Goal: Communication & Community: Answer question/provide support

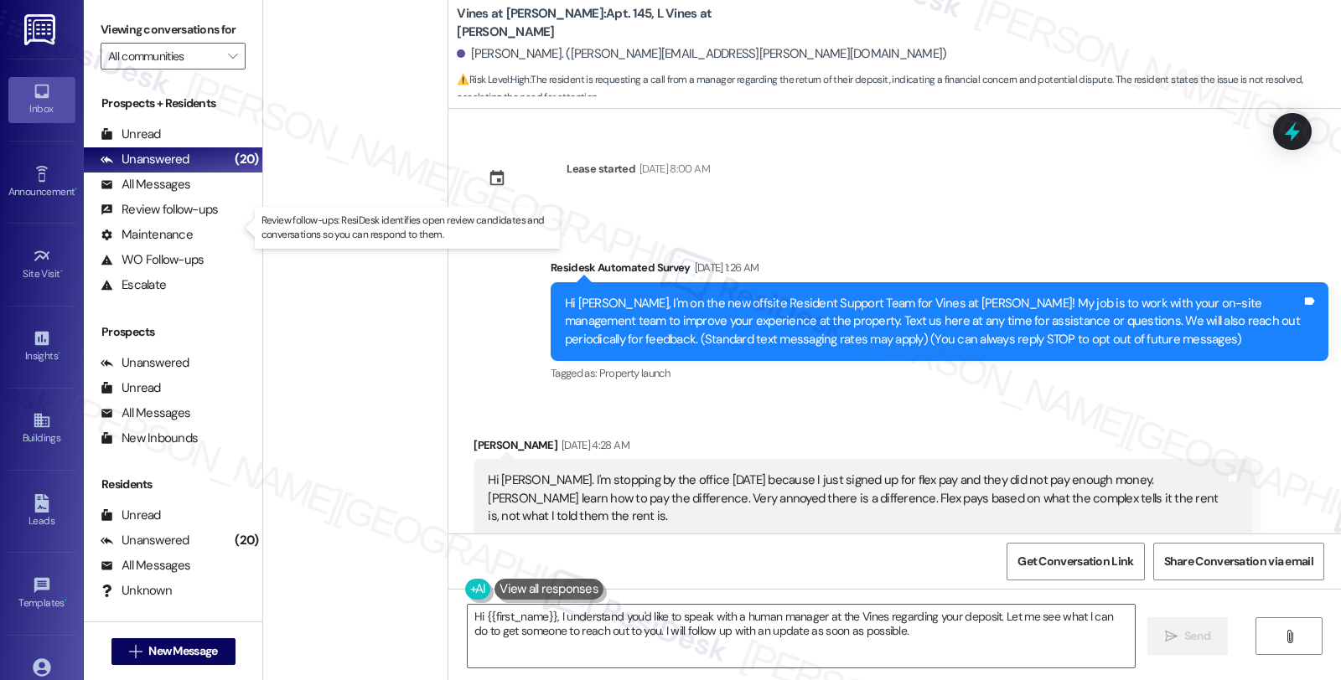
scroll to position [36020, 0]
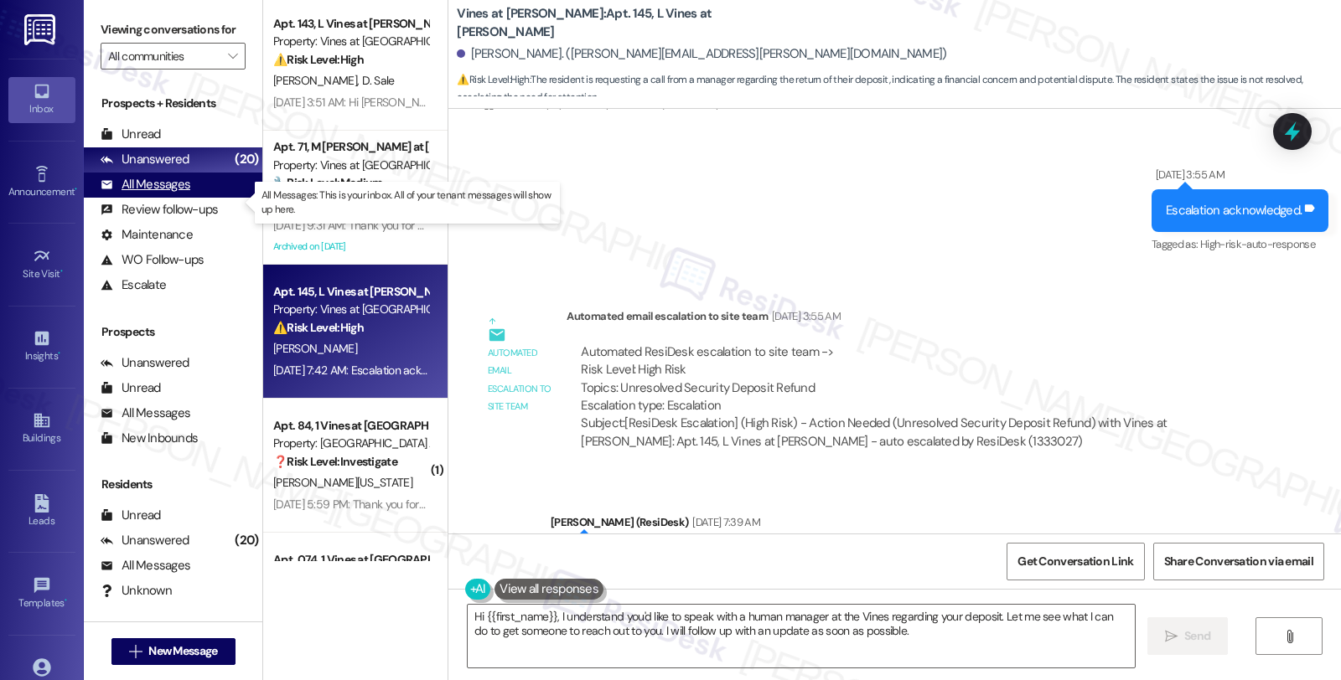
click at [178, 194] on div "All Messages" at bounding box center [146, 185] width 90 height 18
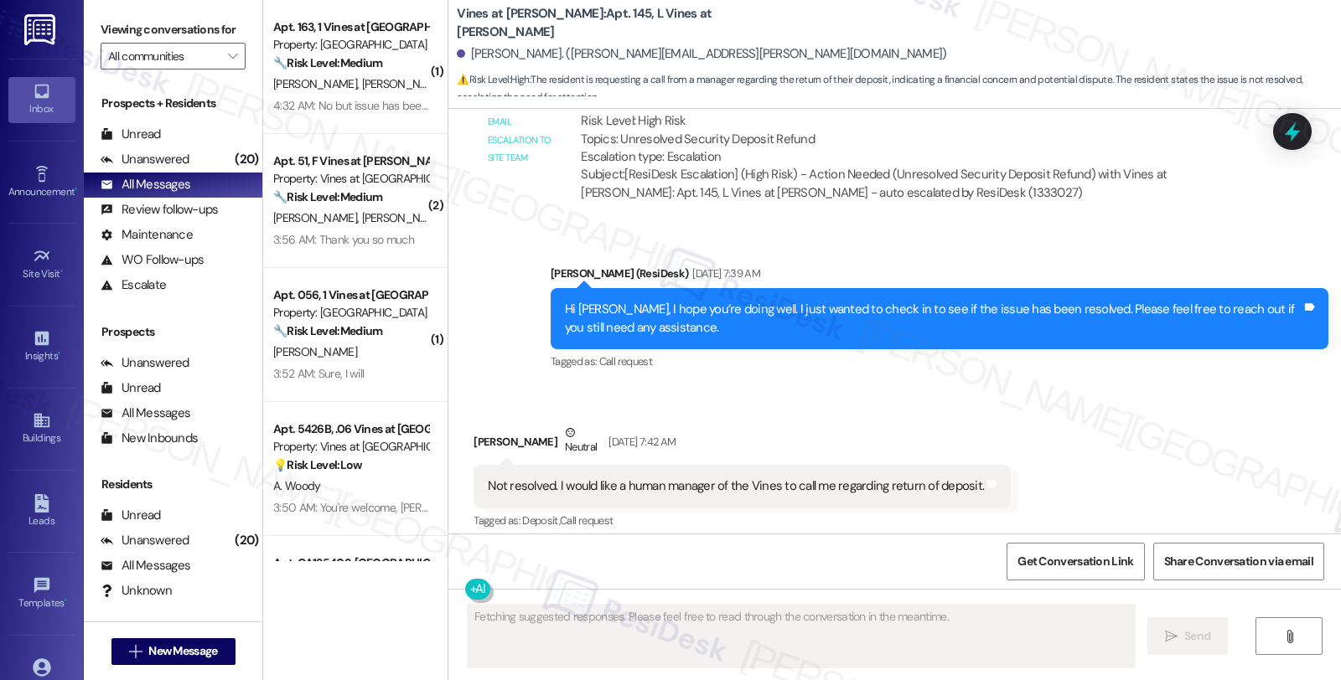
scroll to position [36486, 0]
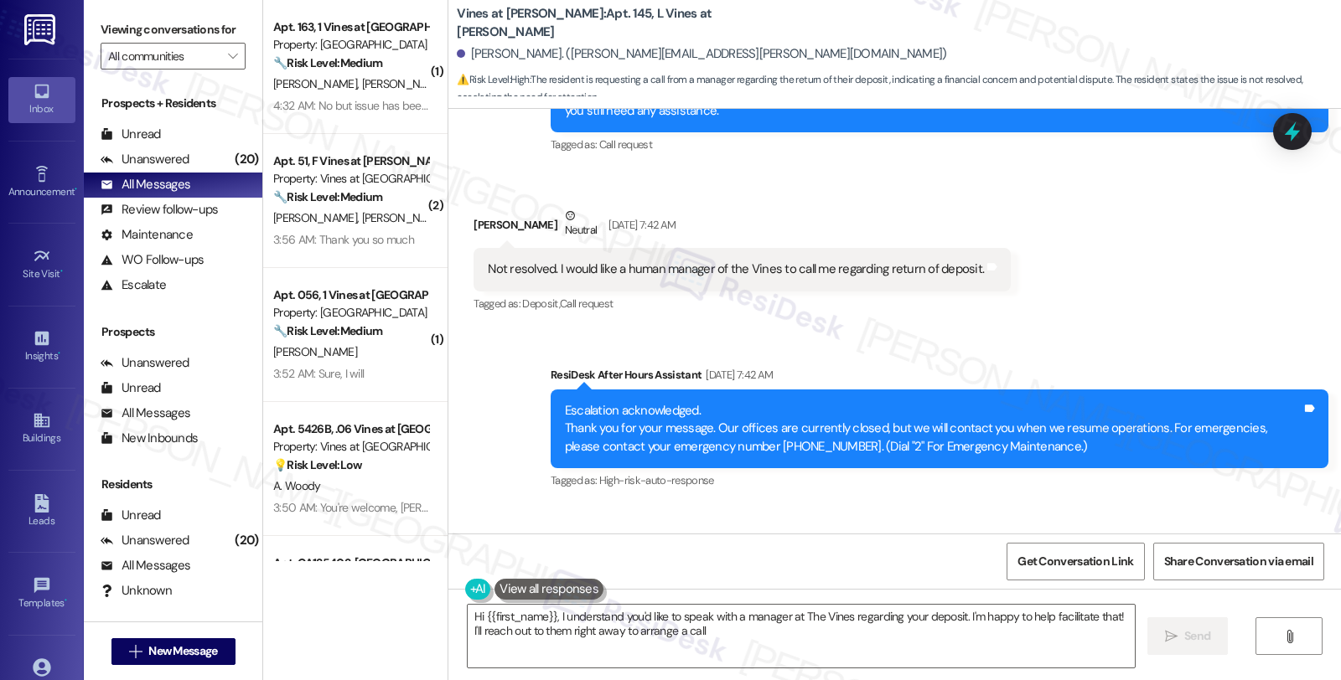
type textarea "Hi {{first_name}}, I understand you'd like to speak with a manager at The Vines…"
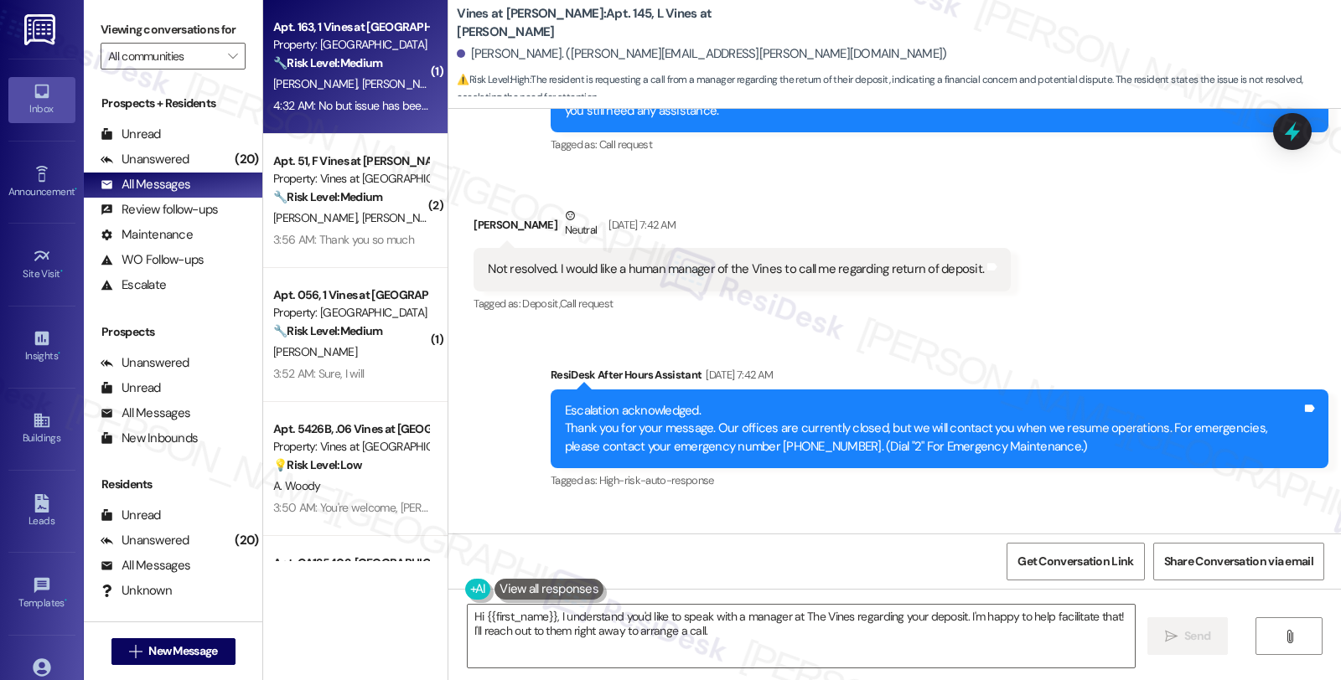
click at [380, 115] on div "4:32 AM: No but issue has been resolved 4:32 AM: No but issue has been resolved" at bounding box center [350, 106] width 158 height 21
type textarea "Fetching suggested responses. Please feel free to read through the conversation…"
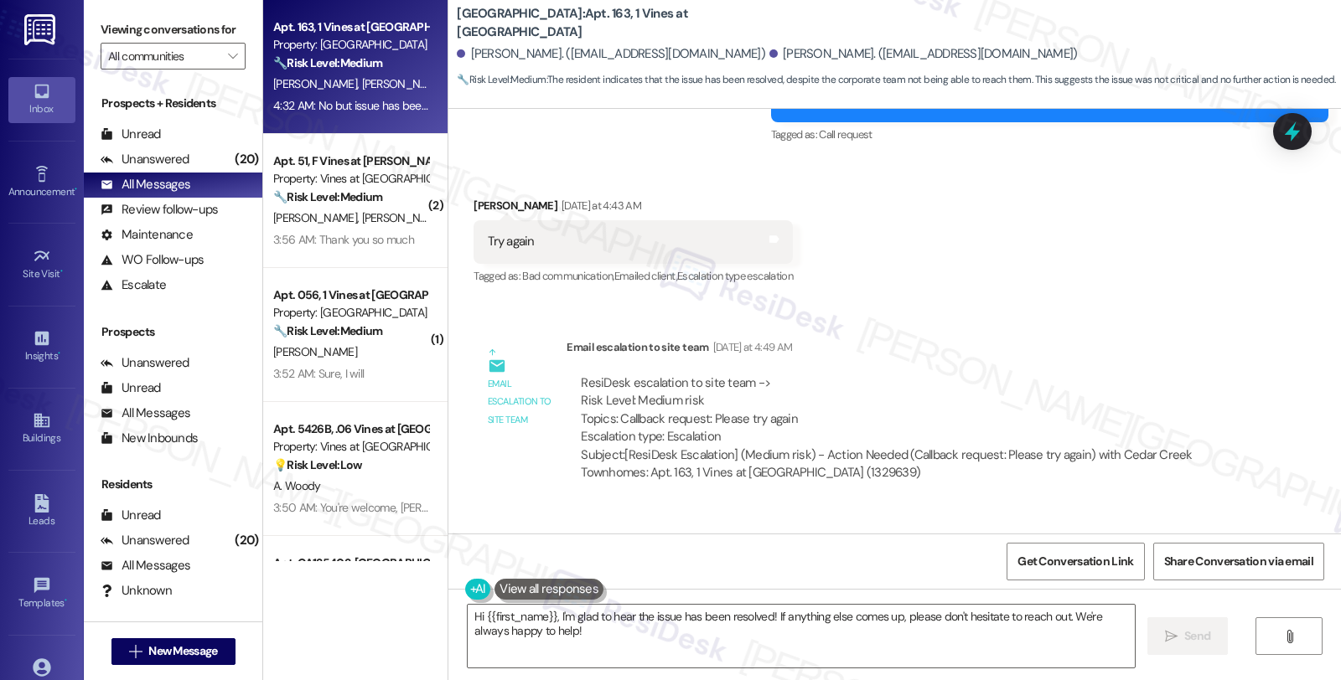
scroll to position [14575, 0]
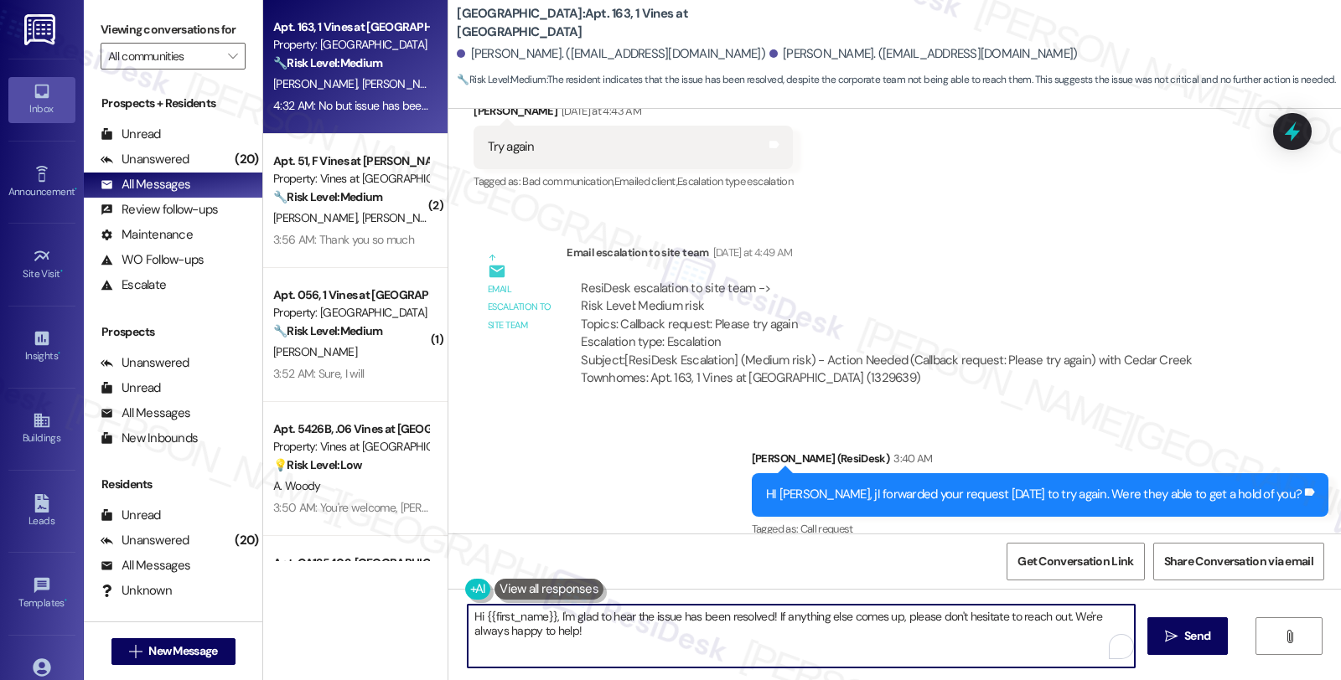
drag, startPoint x: 548, startPoint y: 614, endPoint x: 427, endPoint y: 610, distance: 120.7
click at [427, 610] on div "Apt. 163, 1 Vines at [GEOGRAPHIC_DATA] Property: Cedar Creek Townhomes 🔧 Risk L…" at bounding box center [802, 340] width 1078 height 680
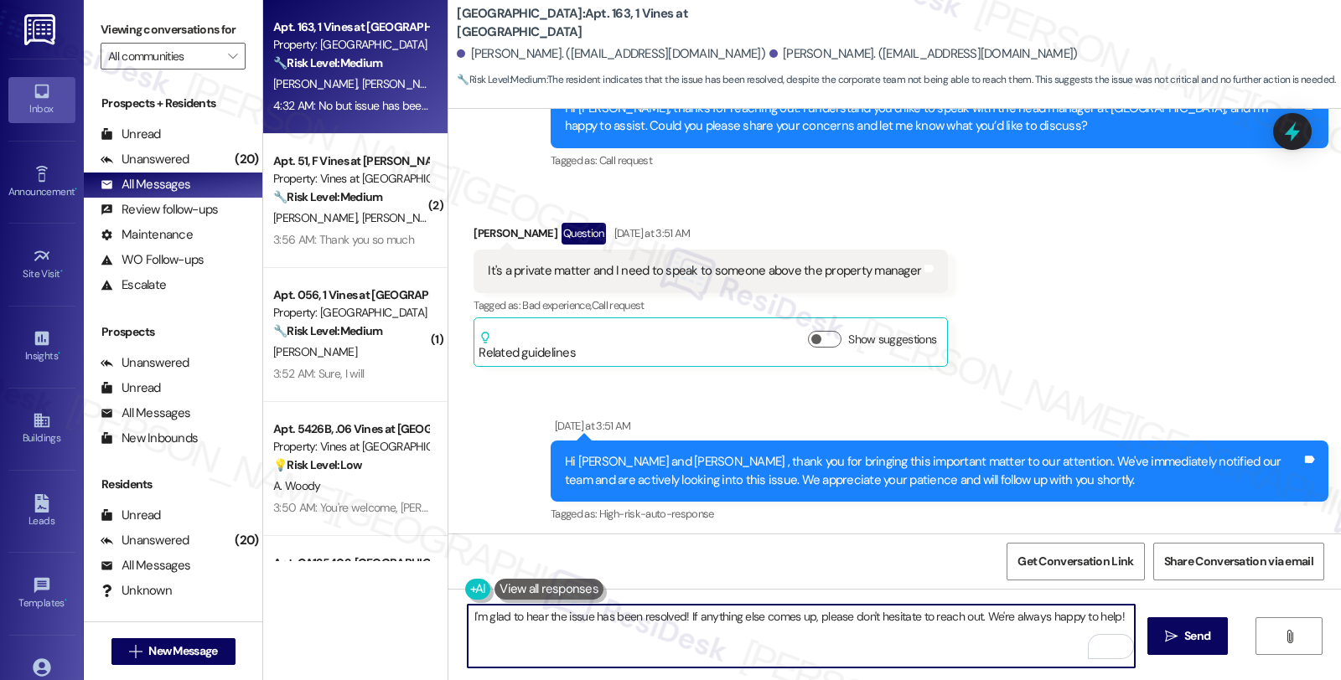
scroll to position [11409, 0]
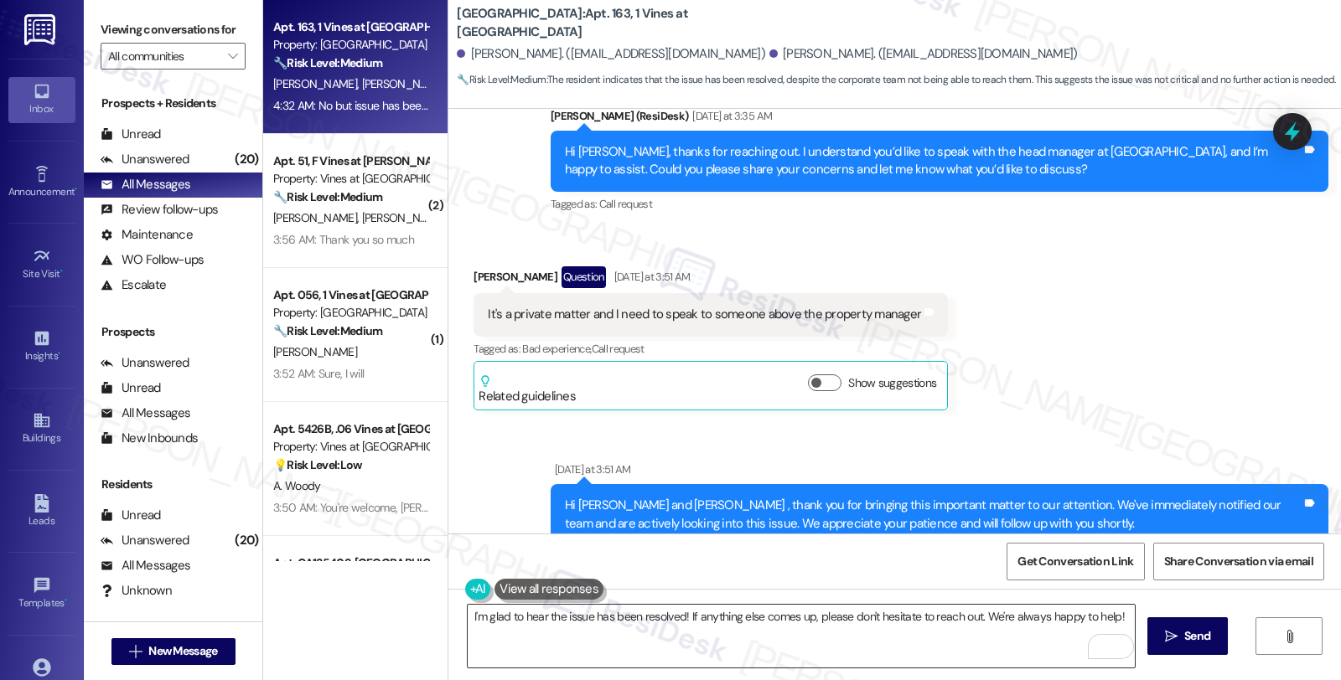
click at [967, 618] on textarea "I'm glad to hear the issue has been resolved! If anything else comes up, please…" at bounding box center [801, 636] width 667 height 63
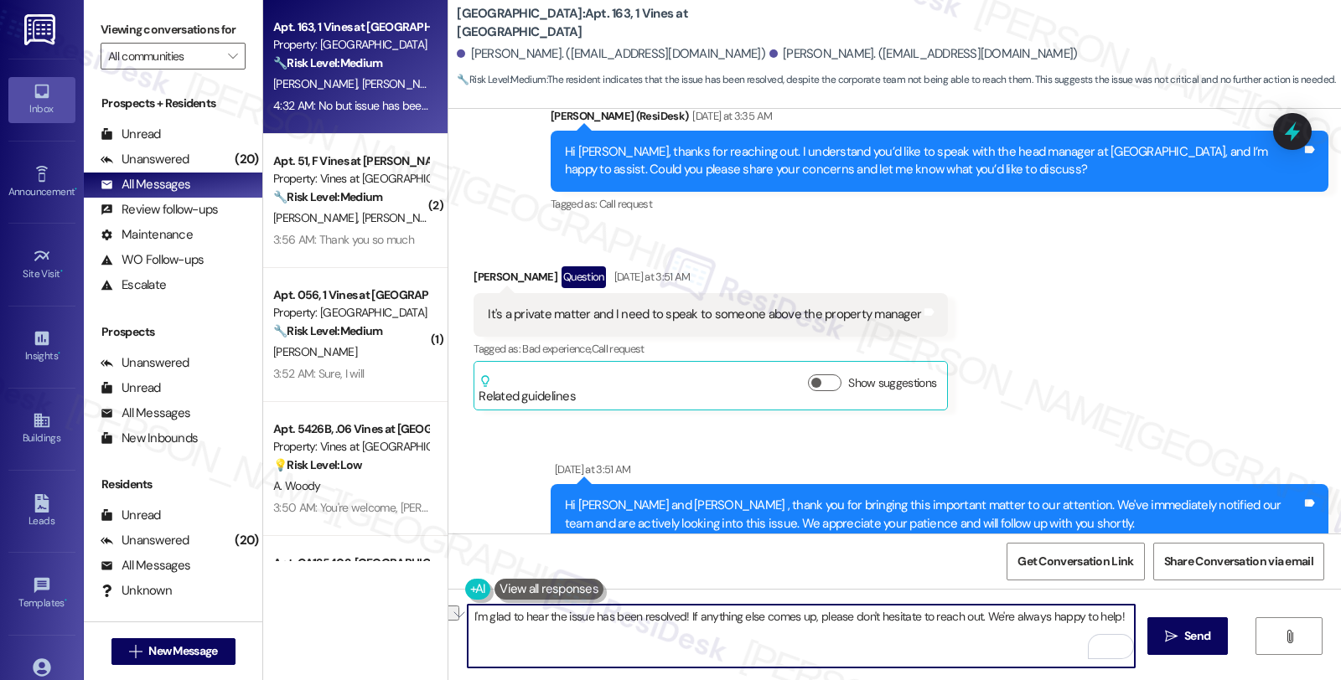
type textarea "I'm glad to hear the issue has been resolved! If anything else comes up, please…"
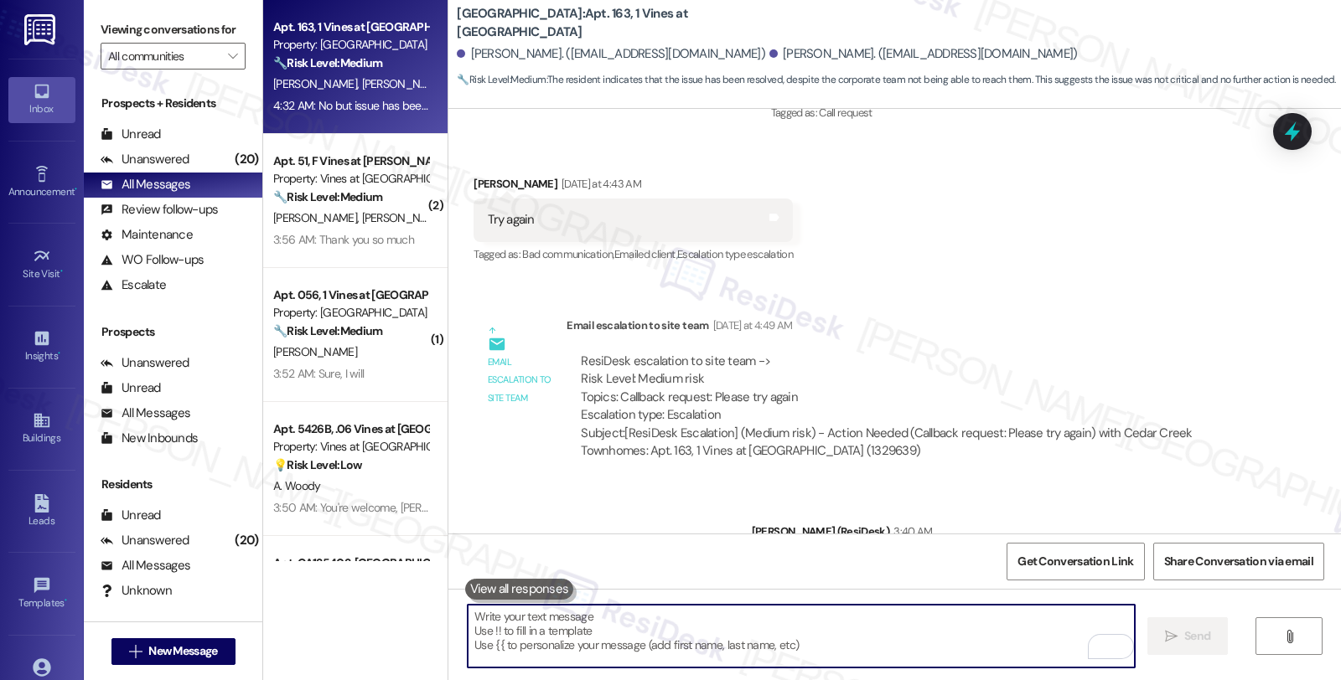
scroll to position [14574, 0]
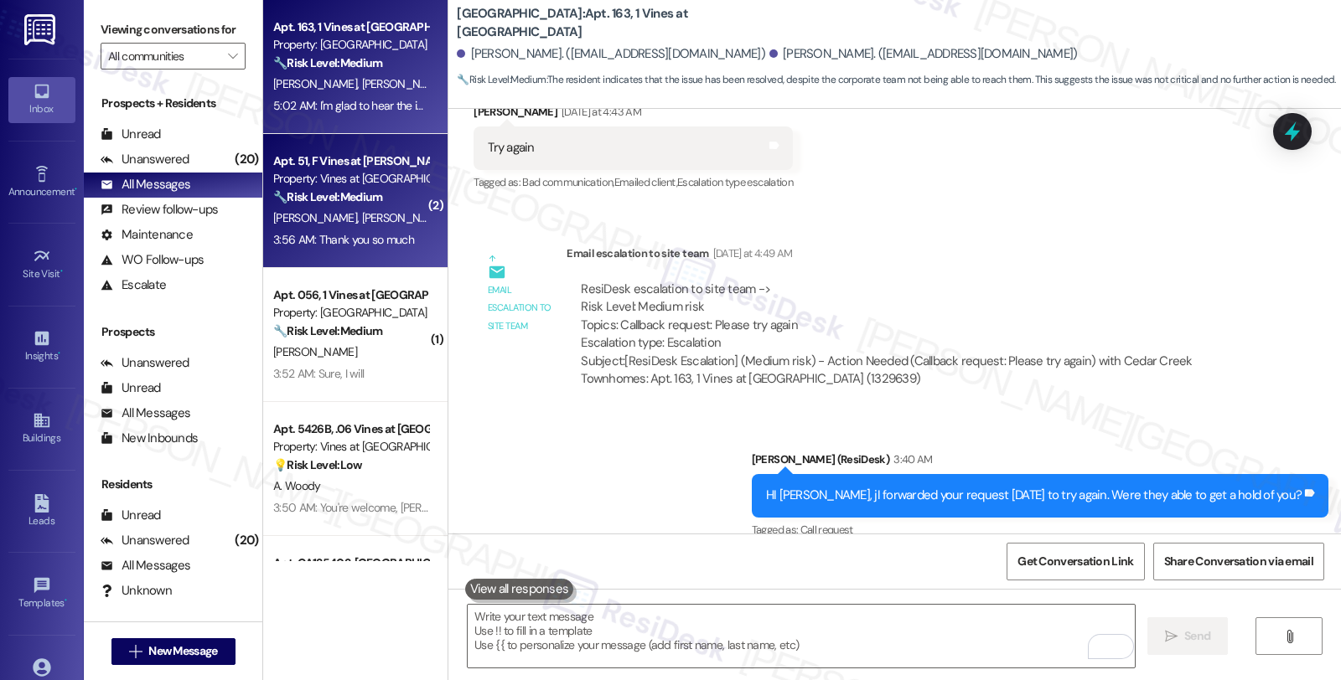
click at [411, 202] on div "Apt. 51, [PERSON_NAME] at [PERSON_NAME] Property: Vines at [PERSON_NAME] 🔧 Risk…" at bounding box center [350, 179] width 158 height 57
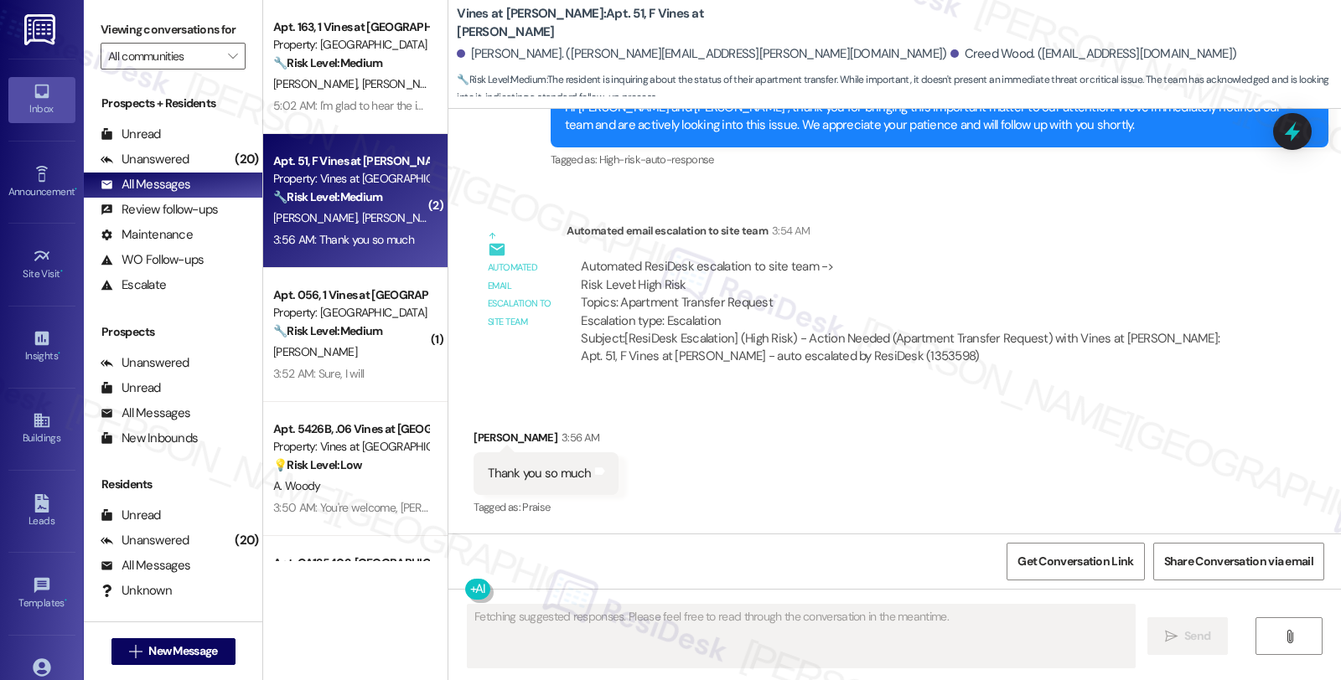
scroll to position [3330, 0]
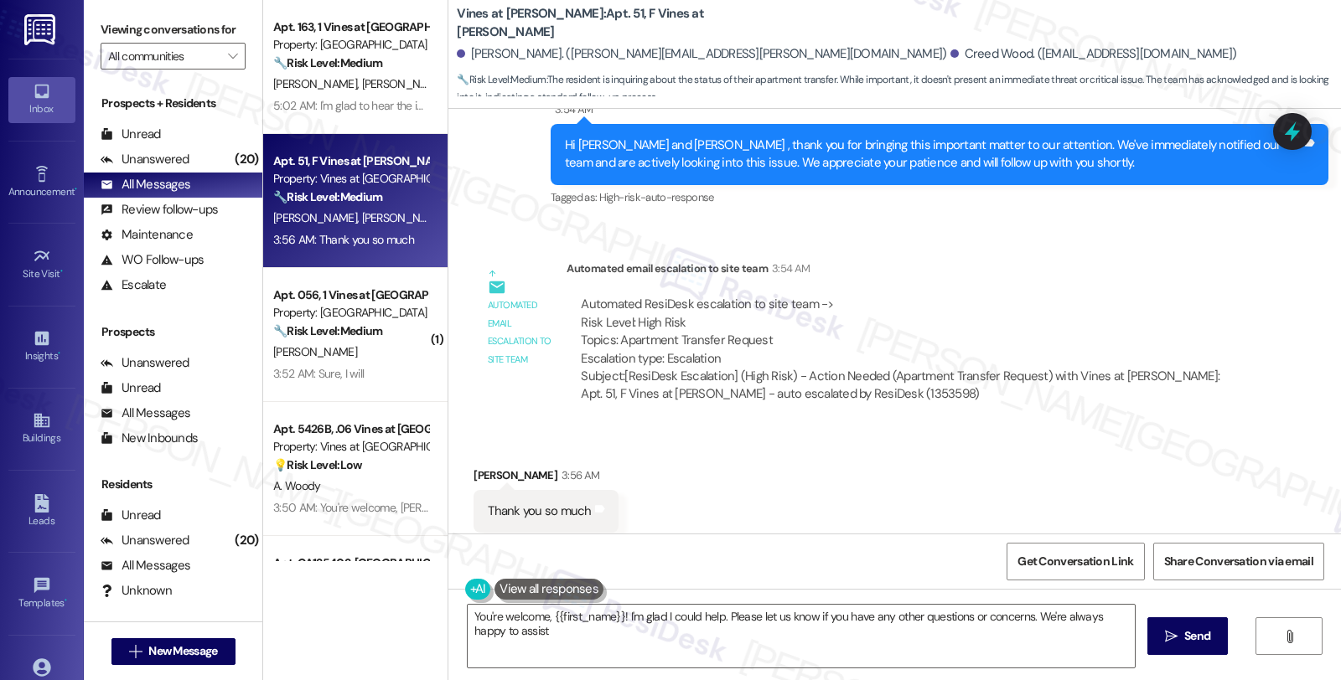
type textarea "You're welcome, {{first_name}}! I'm glad I could help. Please let us know if yo…"
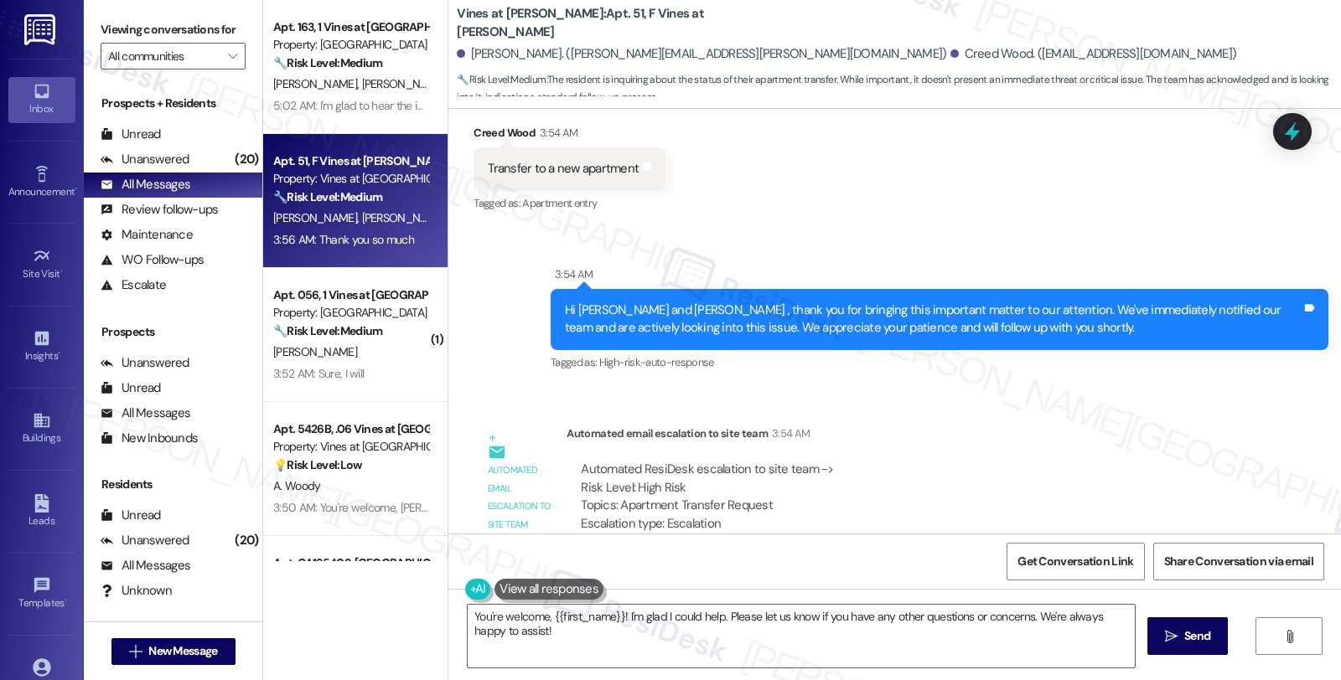
scroll to position [3144, 0]
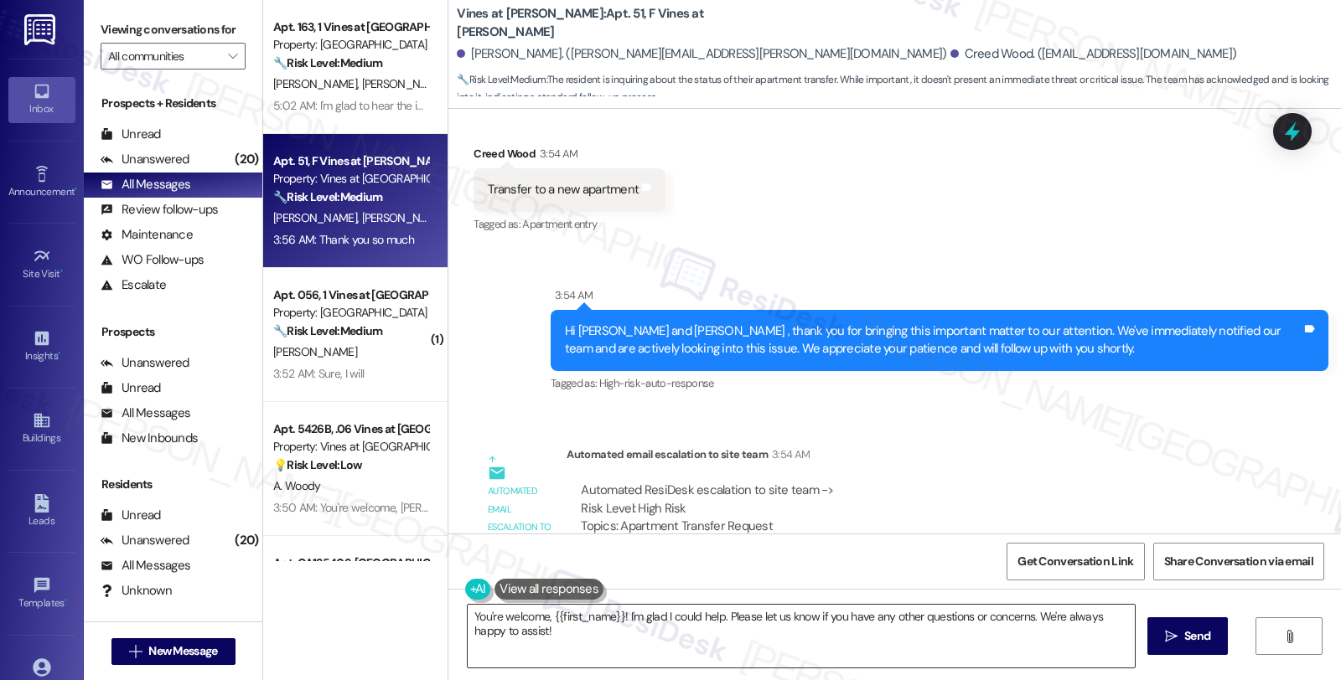
click at [590, 633] on textarea "You're welcome, {{first_name}}! I'm glad I could help. Please let us know if yo…" at bounding box center [801, 636] width 667 height 63
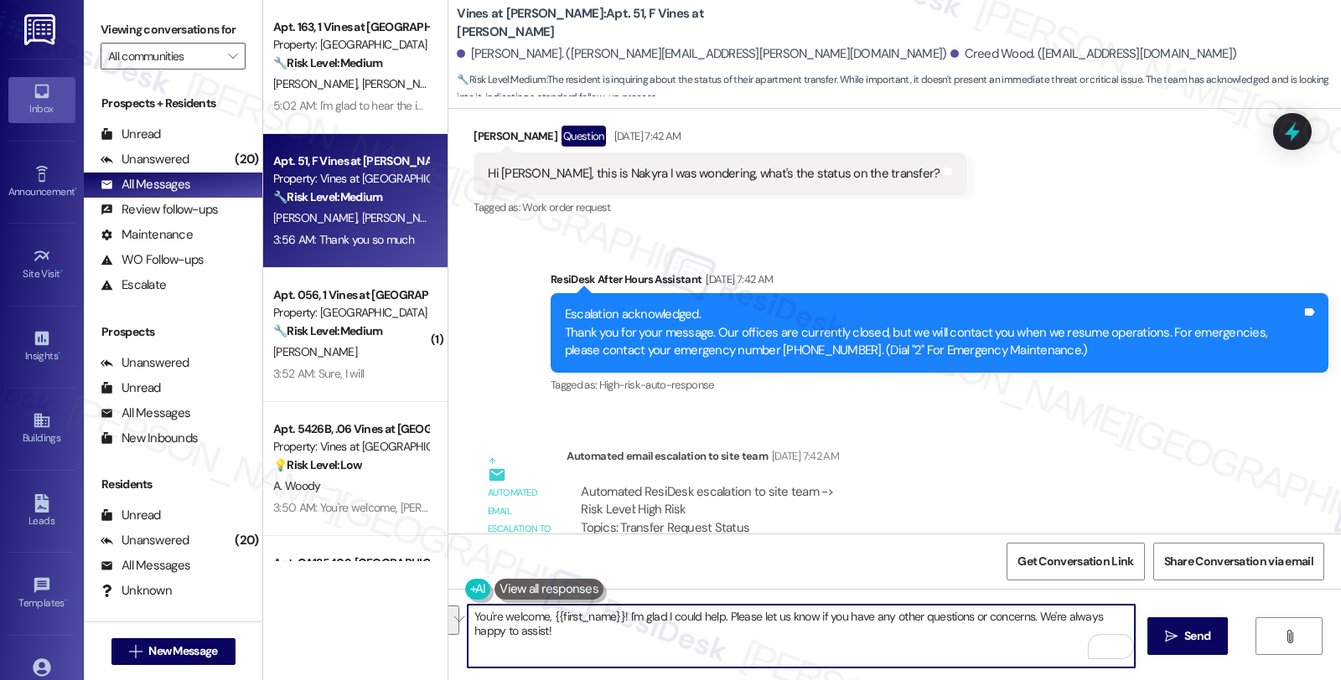
scroll to position [2492, 0]
